Goal: Information Seeking & Learning: Learn about a topic

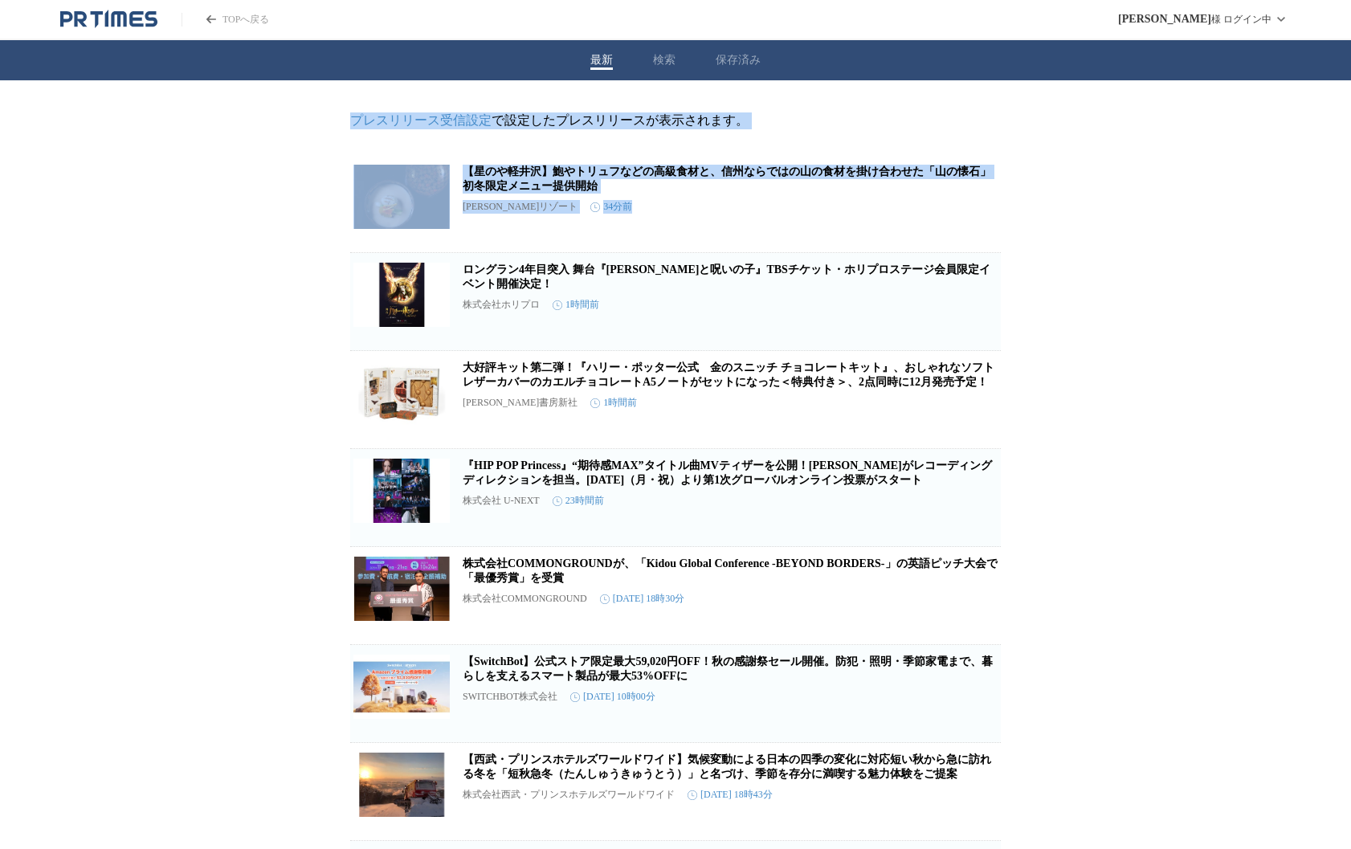
drag, startPoint x: 793, startPoint y: 76, endPoint x: 1231, endPoint y: 223, distance: 461.6
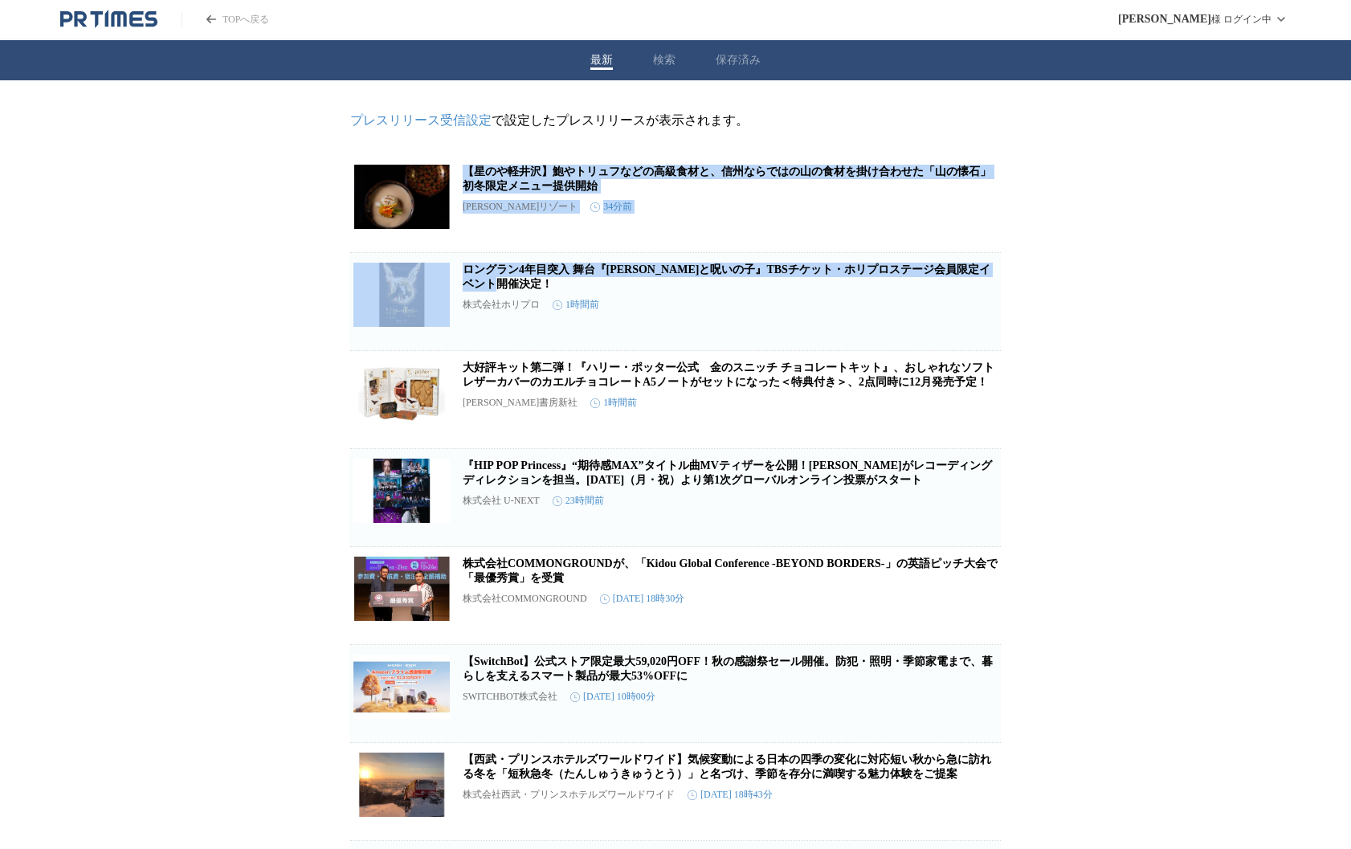
drag, startPoint x: 1204, startPoint y: 304, endPoint x: 1063, endPoint y: 163, distance: 199.4
drag, startPoint x: 1063, startPoint y: 163, endPoint x: 1083, endPoint y: 365, distance: 202.6
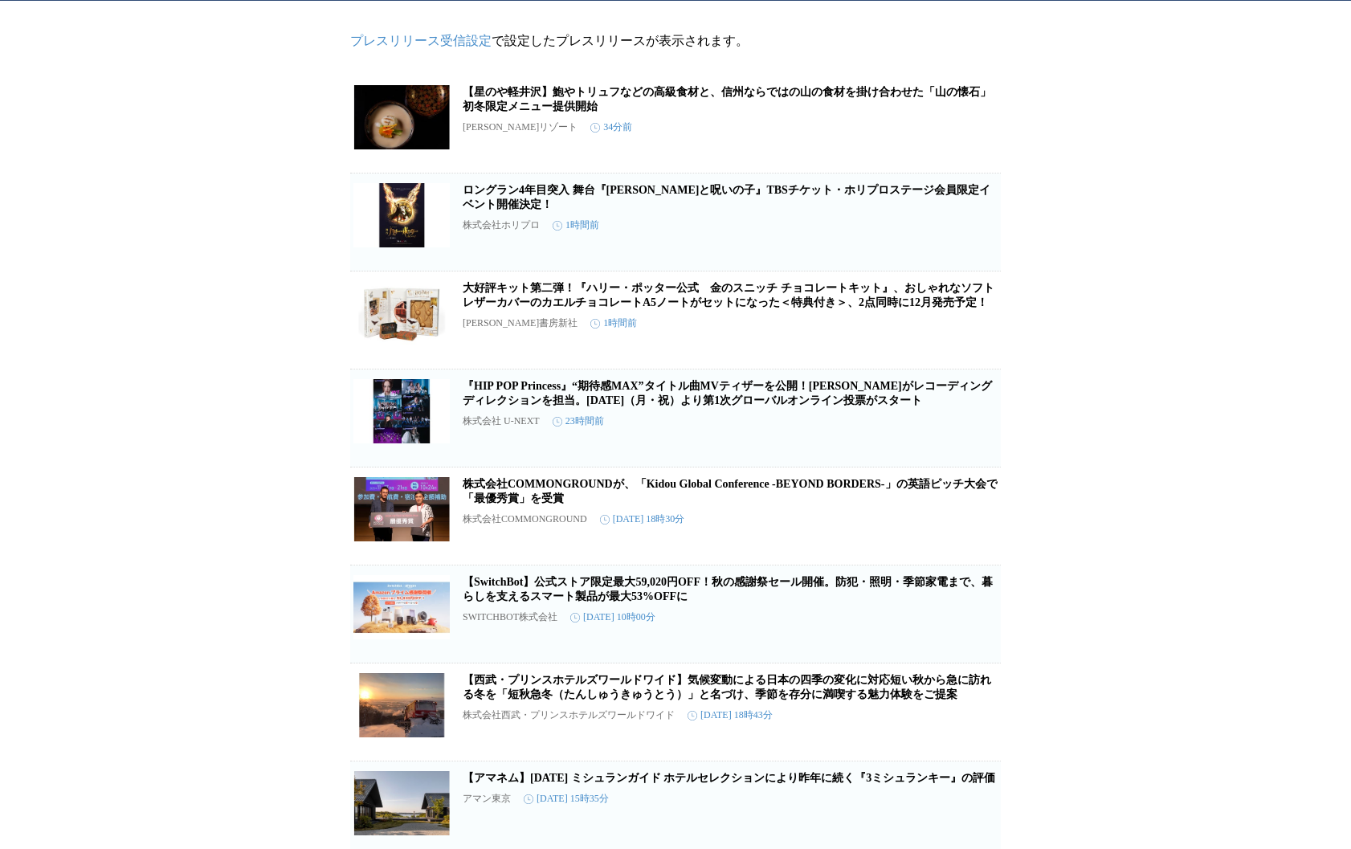
scroll to position [84, 0]
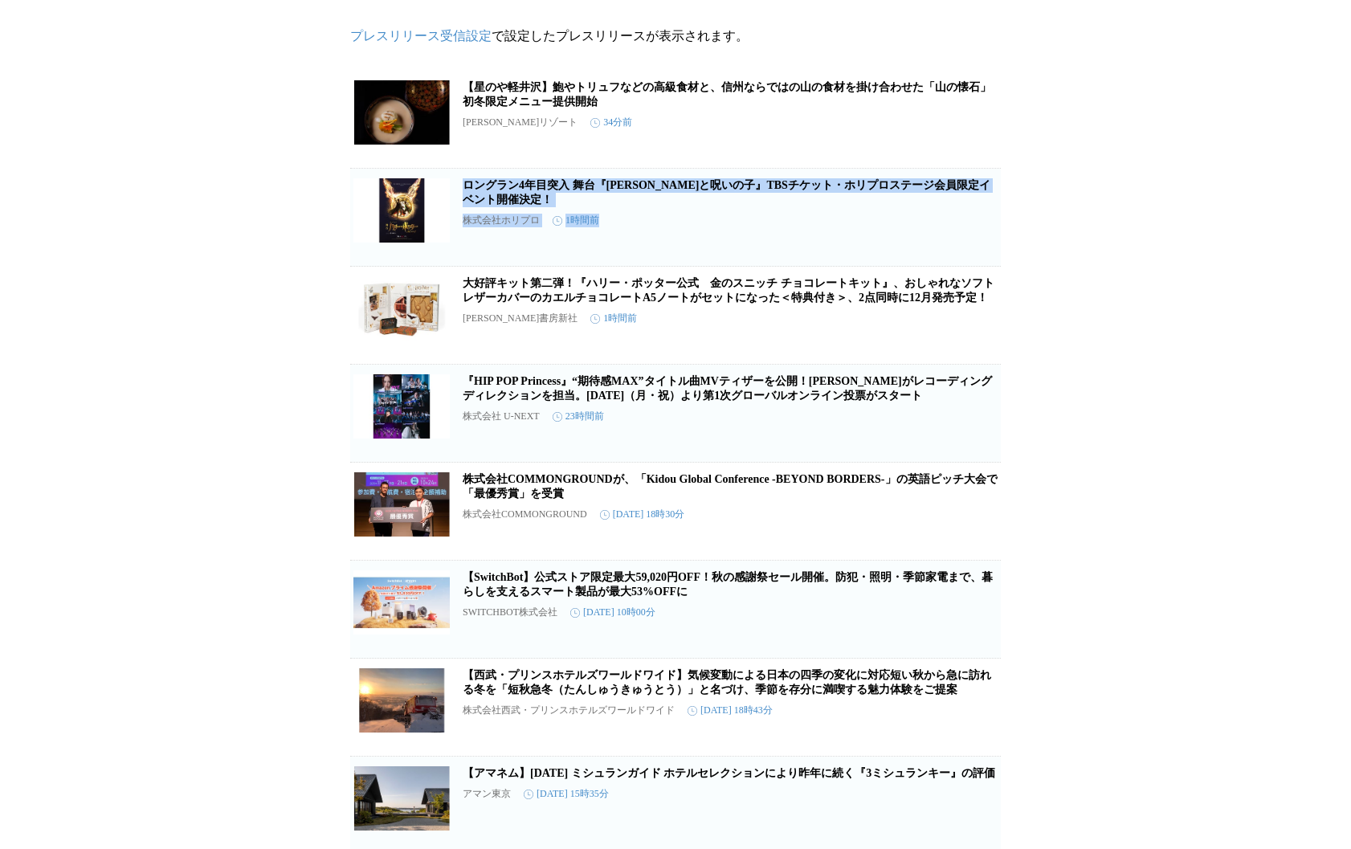
drag, startPoint x: 1067, startPoint y: 268, endPoint x: 1062, endPoint y: 178, distance: 90.1
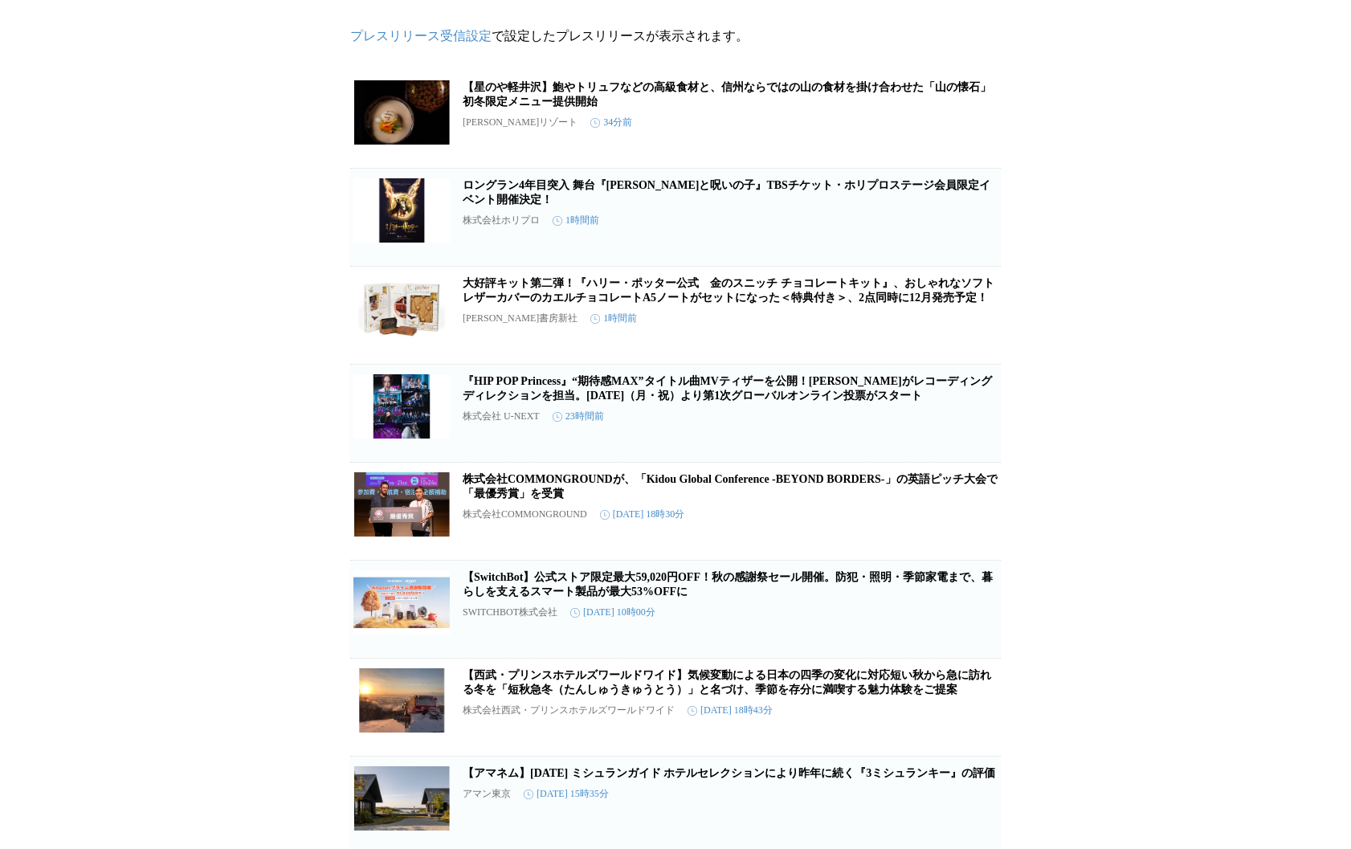
click at [897, 188] on h2 "ロングラン4年目突入 舞台『[PERSON_NAME]と呪いの子』TBSチケット・ホリプロステージ会員限定イベント開催決定！" at bounding box center [730, 192] width 535 height 29
click at [892, 195] on link "ロングラン4年目突入 舞台『[PERSON_NAME]と呪いの子』TBSチケット・ホリプロステージ会員限定イベント開催決定！" at bounding box center [727, 192] width 528 height 27
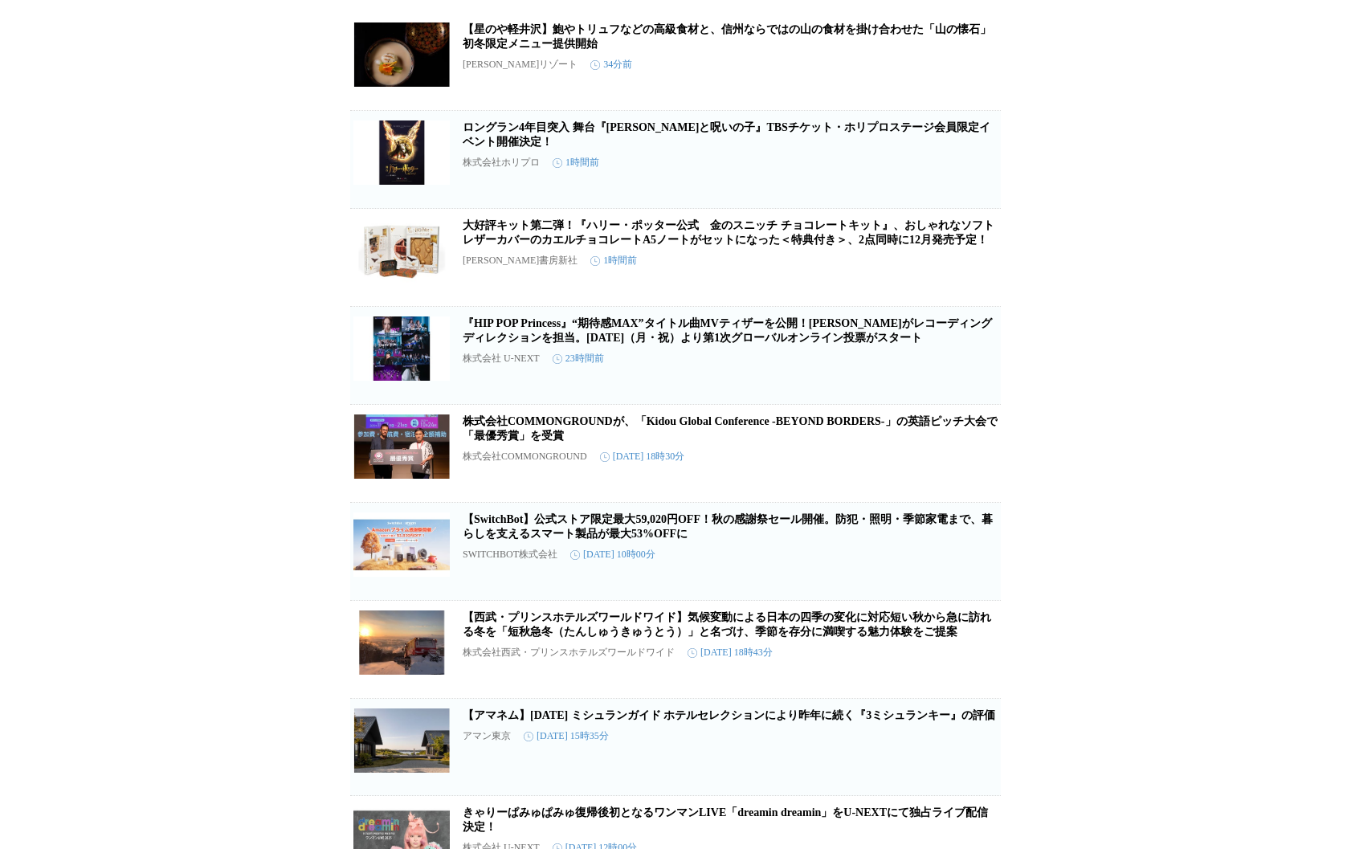
scroll to position [144, 0]
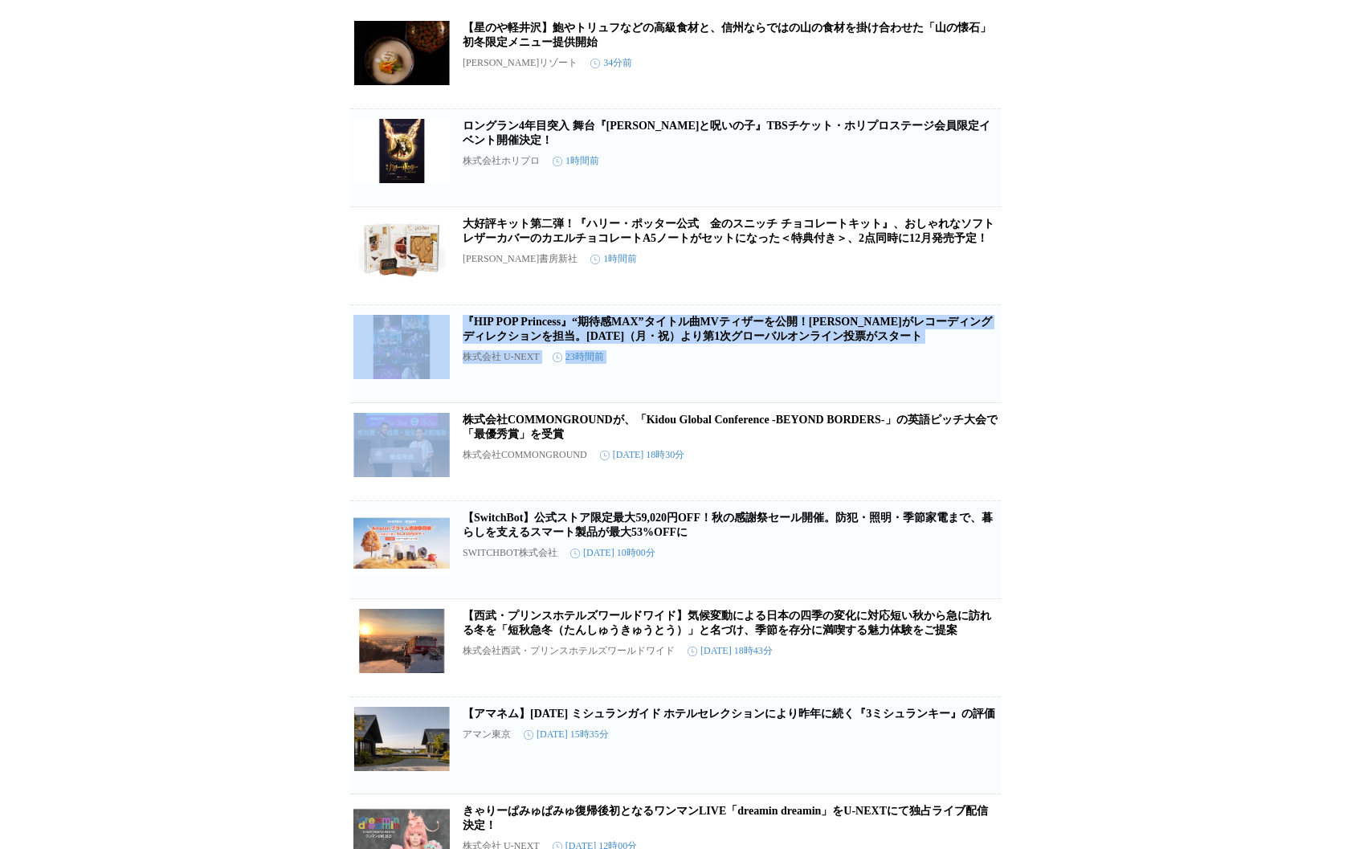
drag, startPoint x: 1064, startPoint y: 288, endPoint x: 1072, endPoint y: 438, distance: 150.4
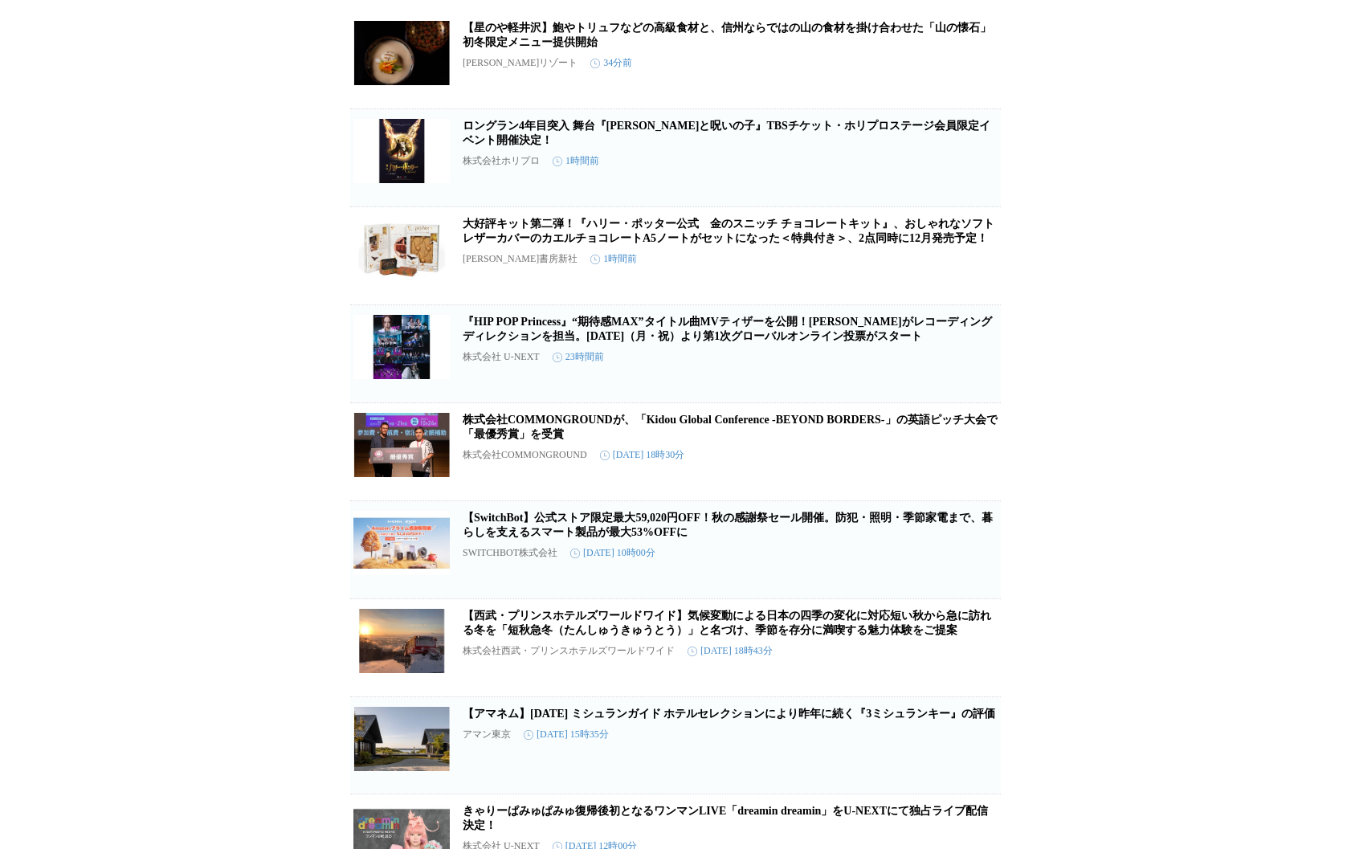
scroll to position [0, 0]
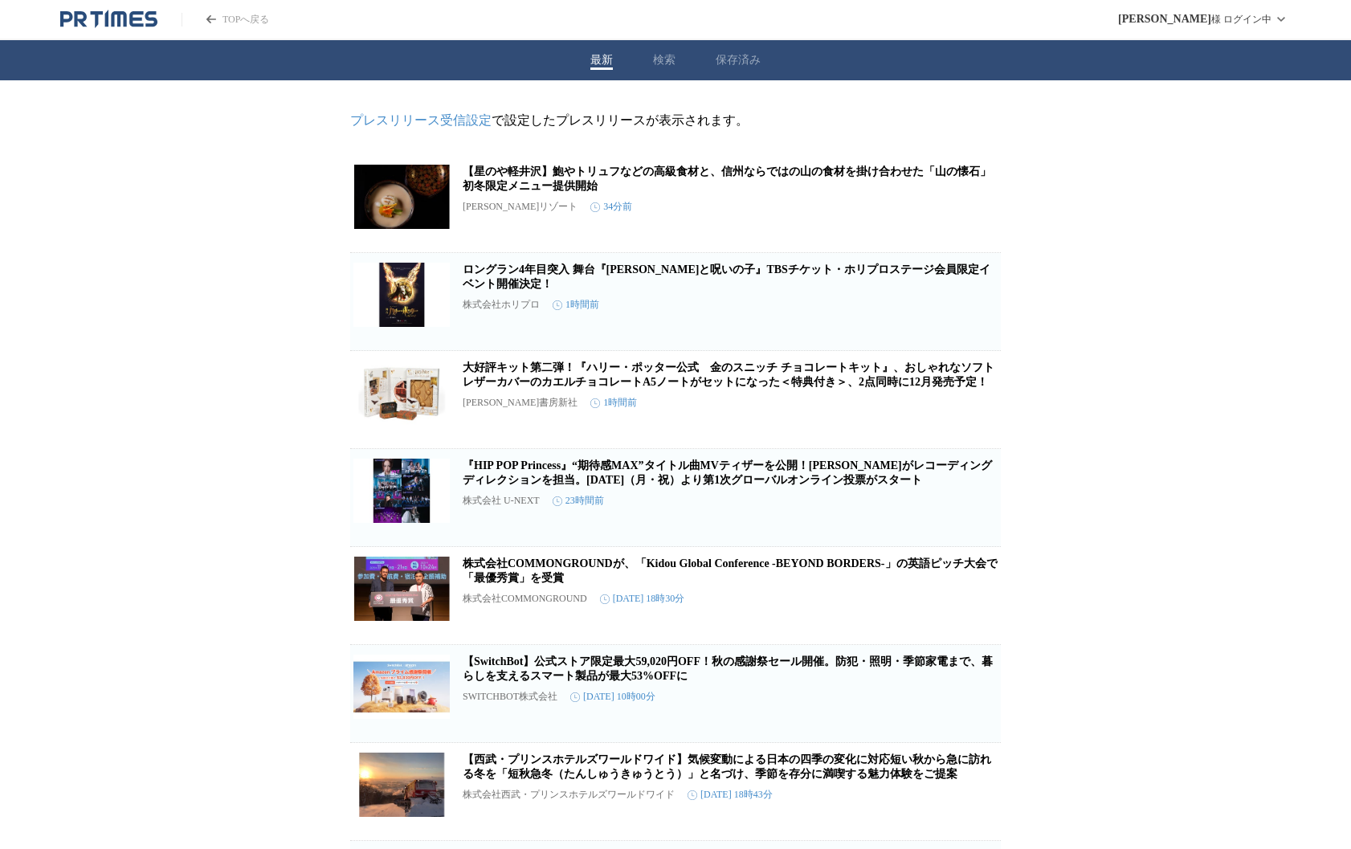
click at [872, 174] on link "【星のや軽井沢】鮑やトリュフなどの高級食材と、信州ならではの山の食材を掛け合わせた「山の懐石」初冬限定メニュー提供開始" at bounding box center [727, 178] width 529 height 27
drag, startPoint x: 1061, startPoint y: 415, endPoint x: 1088, endPoint y: 398, distance: 31.4
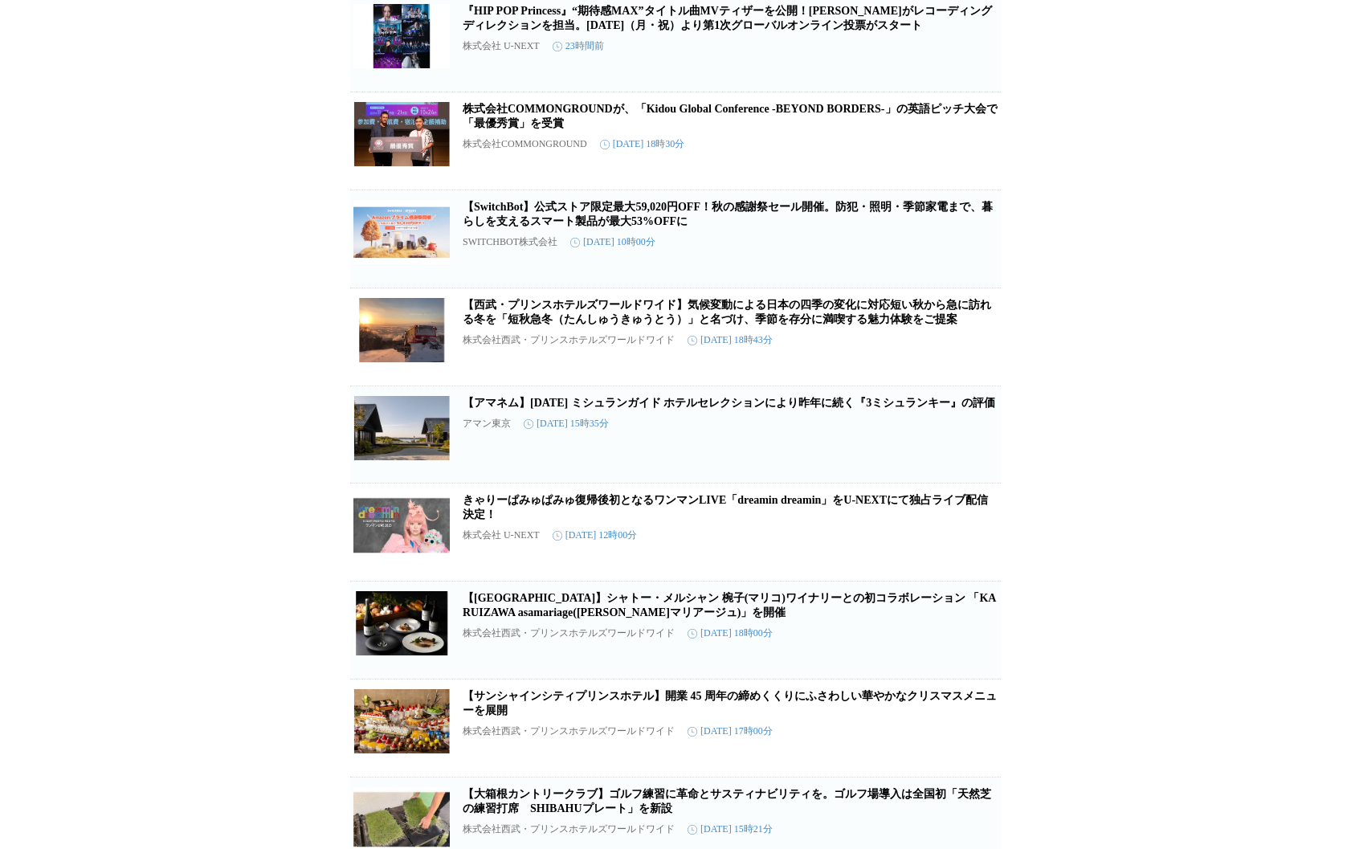
scroll to position [423, 0]
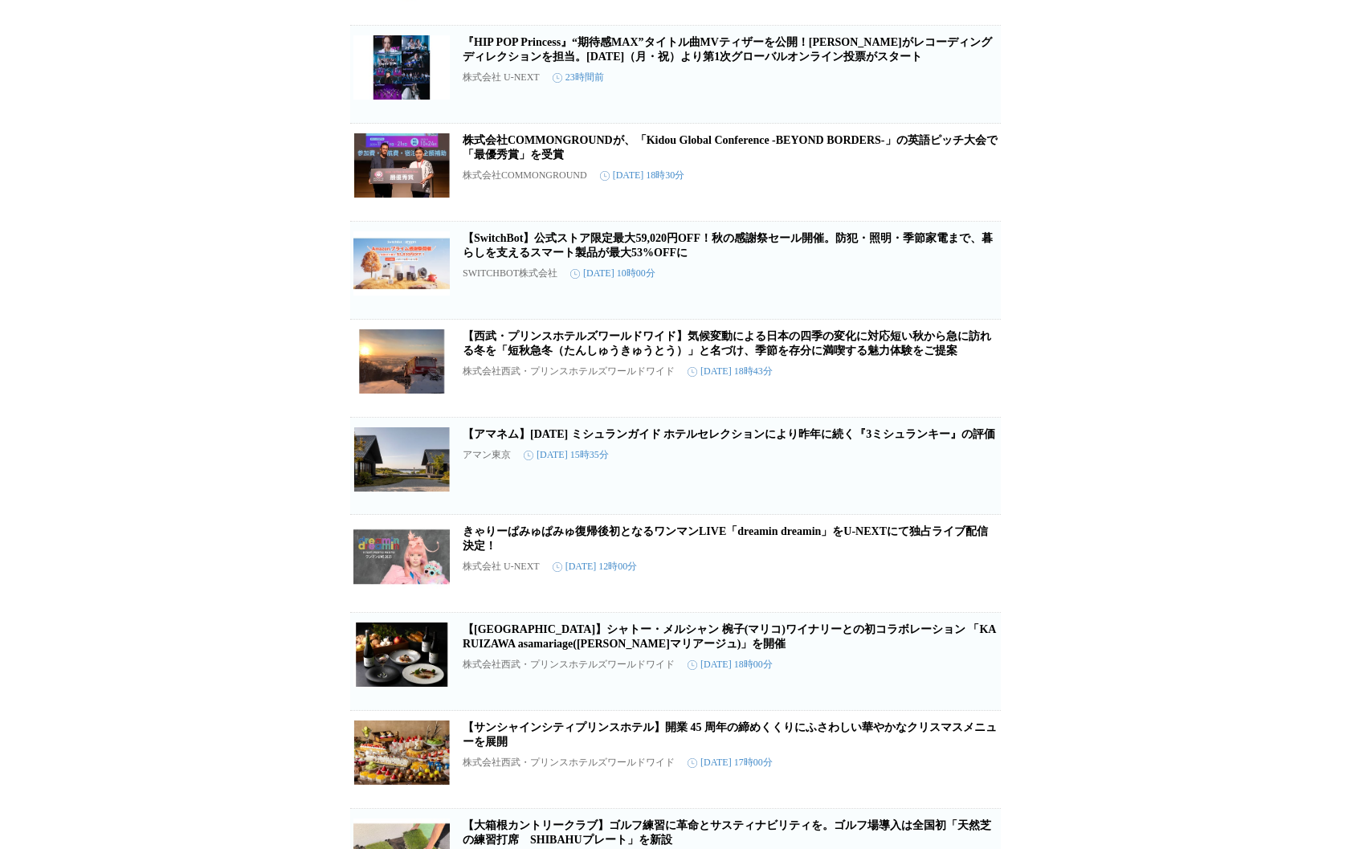
click at [1135, 325] on div "プレスリリース受信設定 で設定したプレスリリースが表示されます。 【星のや軽井沢】鮑やトリュフなどの高級食材と、信州ならではの山の食材を掛け合わせた「山の懐石…" at bounding box center [675, 702] width 1351 height 2090
click at [1126, 293] on div "プレスリリース受信設定 で設定したプレスリリースが表示されます。 【星のや軽井沢】鮑やトリュフなどの高級食材と、信州ならではの山の食材を掛け合わせた「山の懐石…" at bounding box center [675, 702] width 1351 height 2090
click at [1153, 241] on div "プレスリリース受信設定 で設定したプレスリリースが表示されます。 【星のや軽井沢】鮑やトリュフなどの高級食材と、信州ならではの山の食材を掛け合わせた「山の懐石…" at bounding box center [675, 702] width 1351 height 2090
